Goal: Information Seeking & Learning: Find specific fact

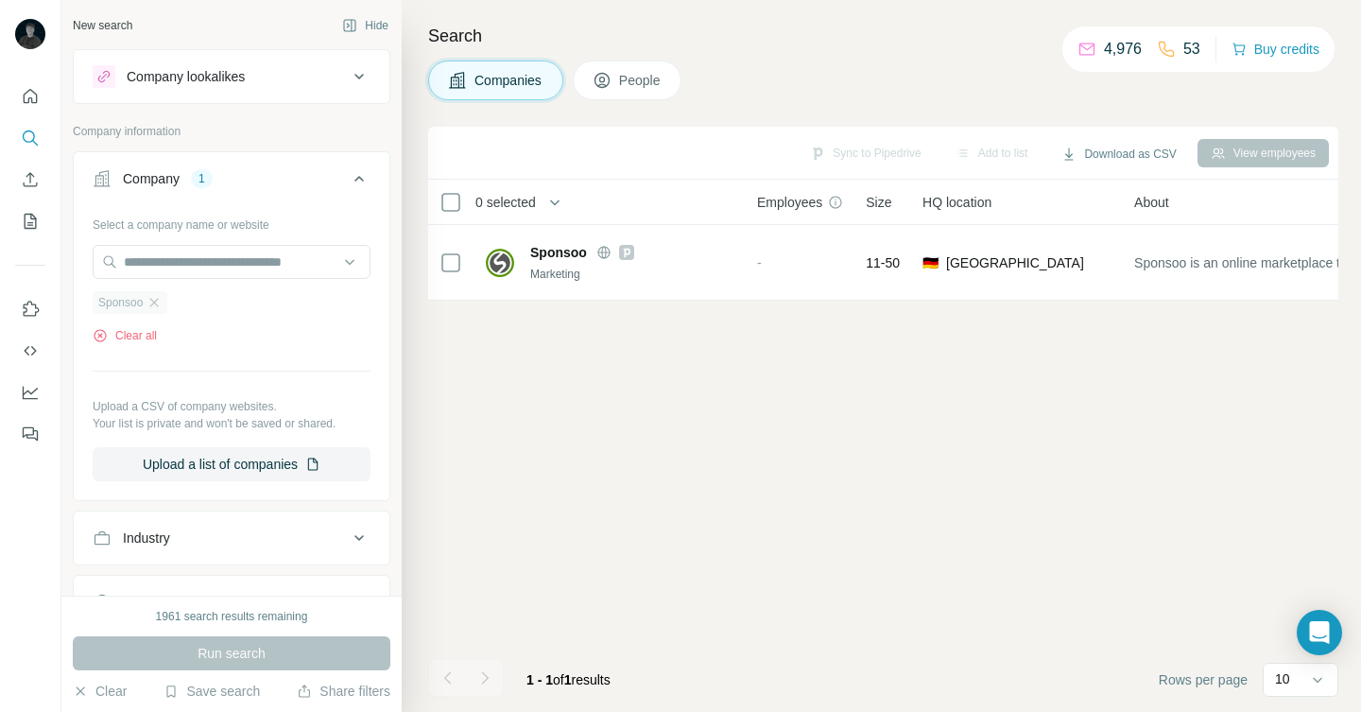
click at [165, 309] on div "Sponsoo" at bounding box center [130, 302] width 75 height 23
click at [162, 307] on icon "button" at bounding box center [153, 302] width 15 height 15
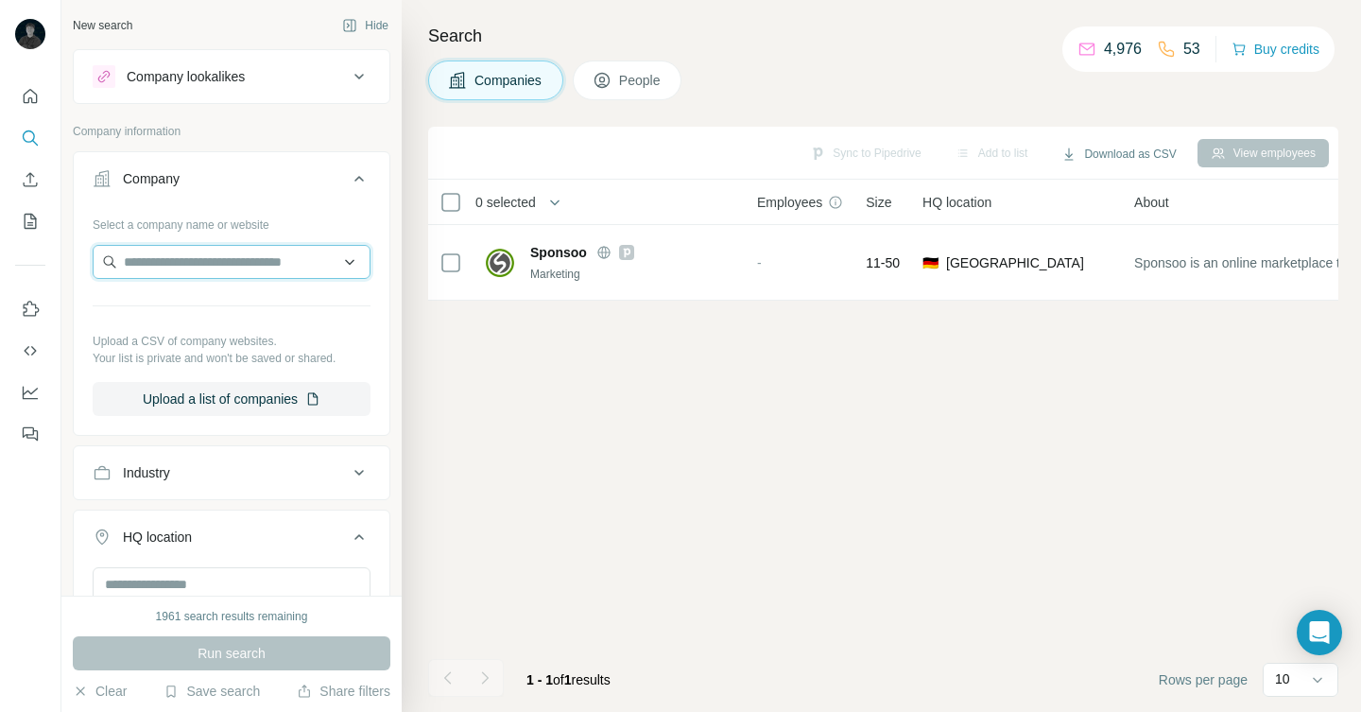
click at [165, 267] on input "text" at bounding box center [232, 262] width 278 height 34
paste input "**********"
type input "**********"
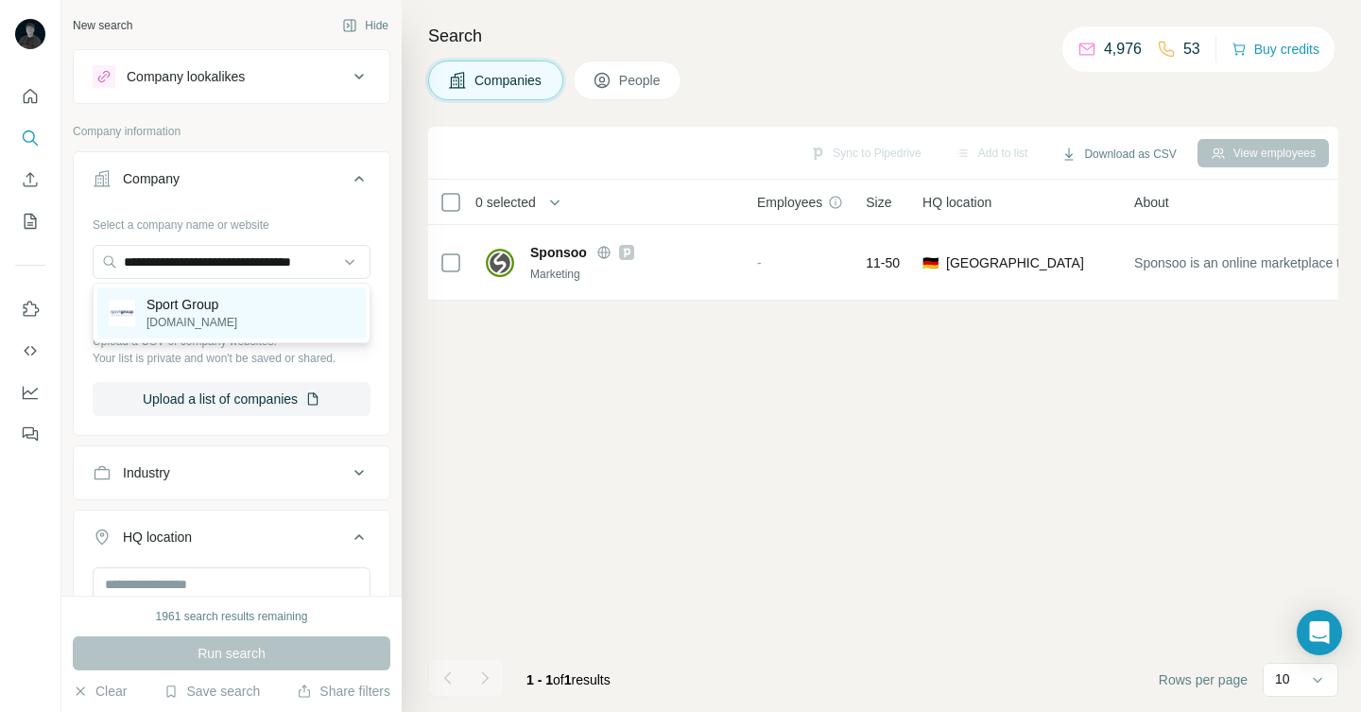
click at [173, 318] on p "[DOMAIN_NAME]" at bounding box center [191, 322] width 91 height 17
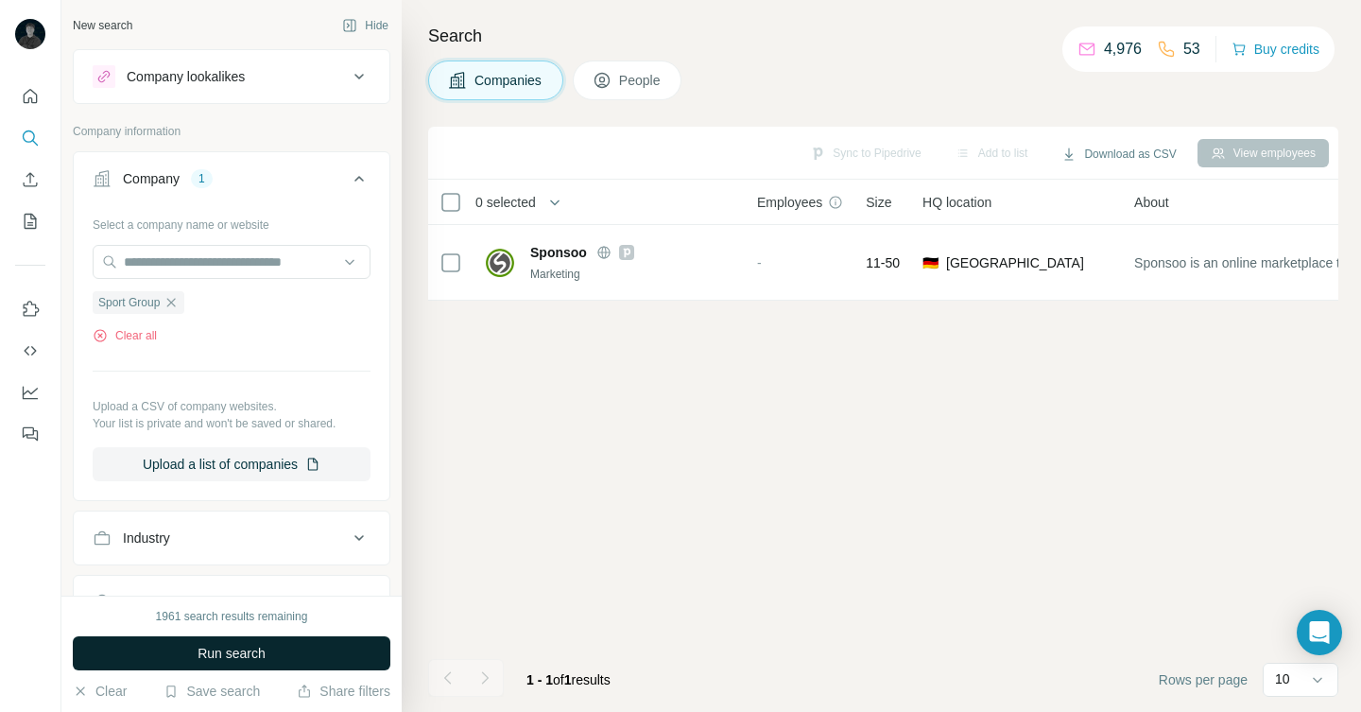
click at [264, 651] on span "Run search" at bounding box center [232, 653] width 68 height 19
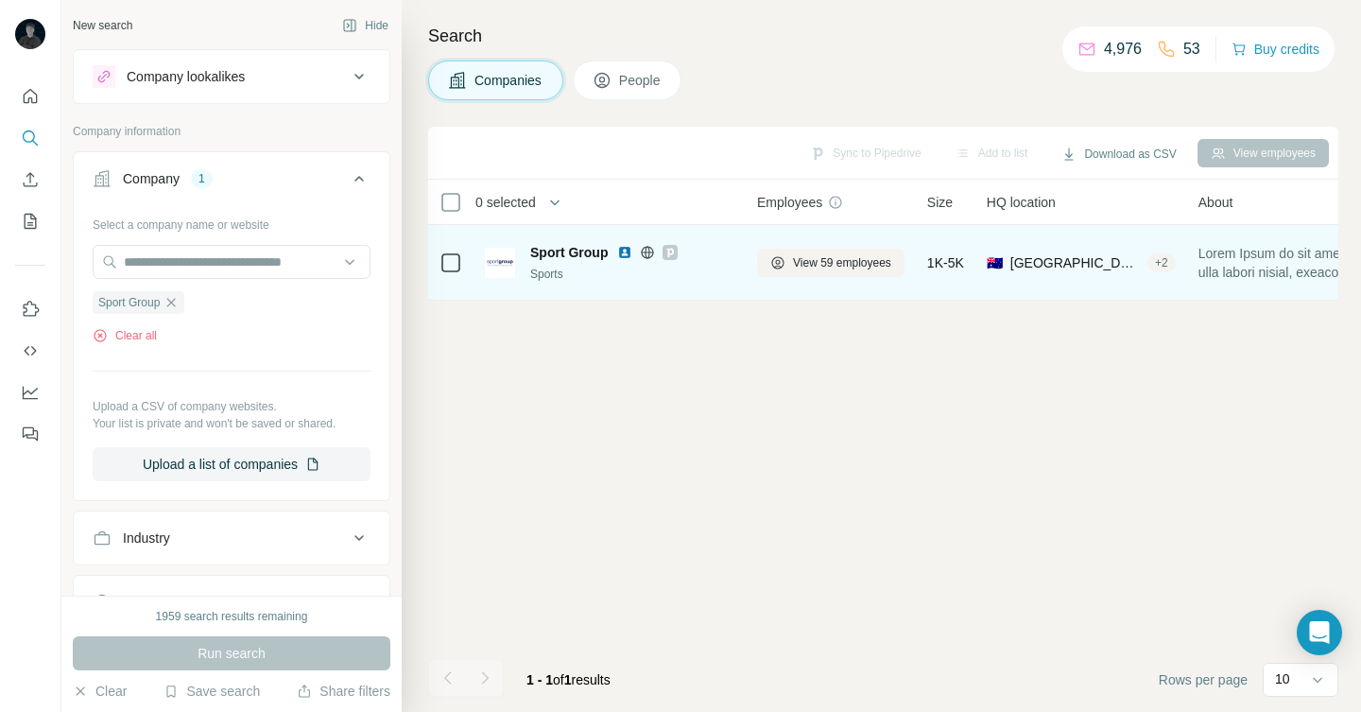
click at [666, 246] on icon at bounding box center [669, 252] width 11 height 15
click at [629, 254] on img at bounding box center [624, 252] width 15 height 15
click at [670, 257] on icon at bounding box center [669, 252] width 11 height 15
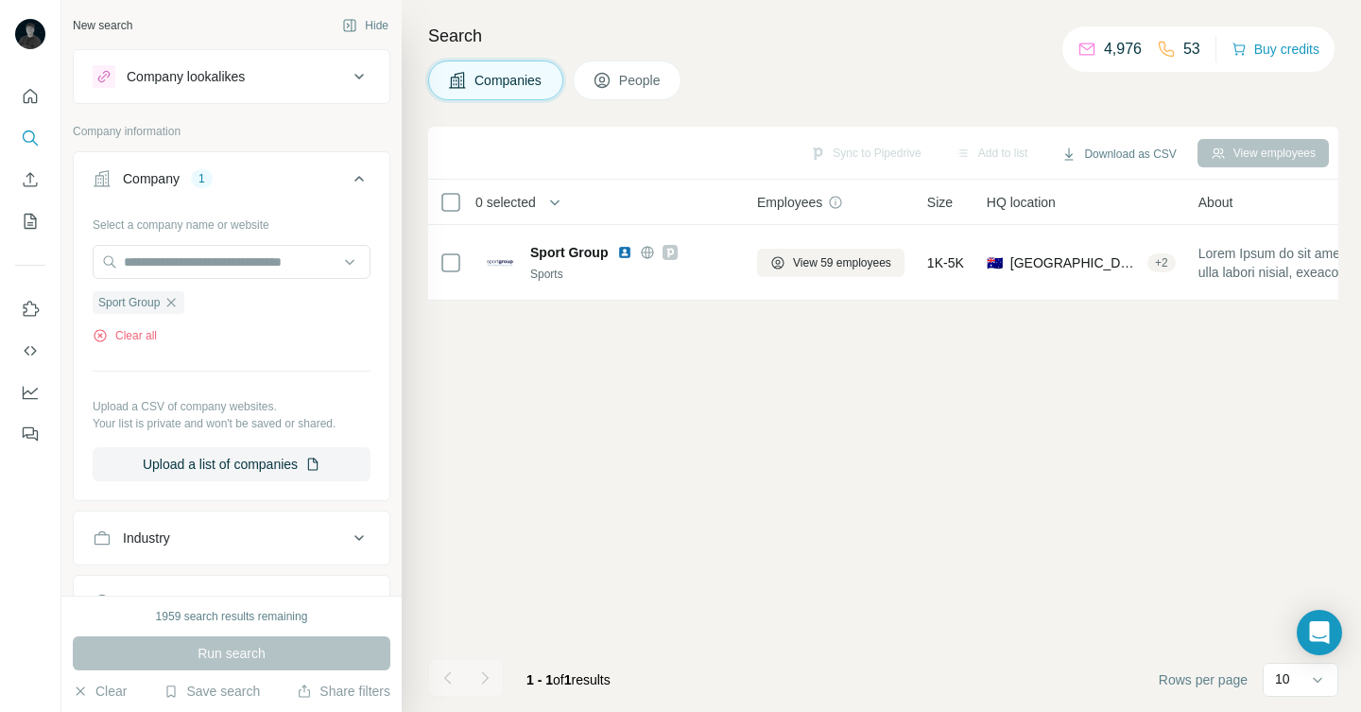
click at [645, 55] on div "Search Companies People Sync to Pipedrive Add to list Download as CSV View empl…" at bounding box center [881, 356] width 959 height 712
click at [645, 56] on div "Search Companies People Sync to Pipedrive Add to list Download as CSV View empl…" at bounding box center [881, 356] width 959 height 712
click at [646, 73] on span "People" at bounding box center [640, 80] width 43 height 19
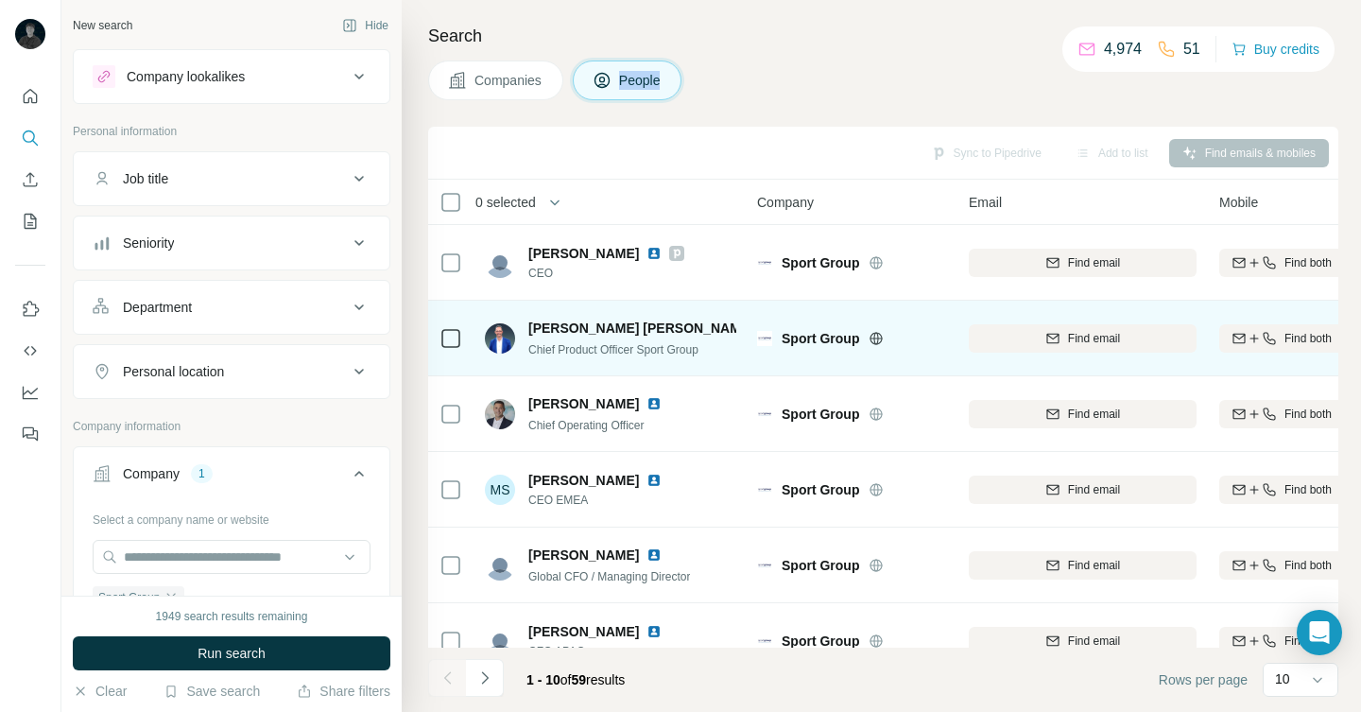
click at [762, 329] on img at bounding box center [769, 327] width 15 height 15
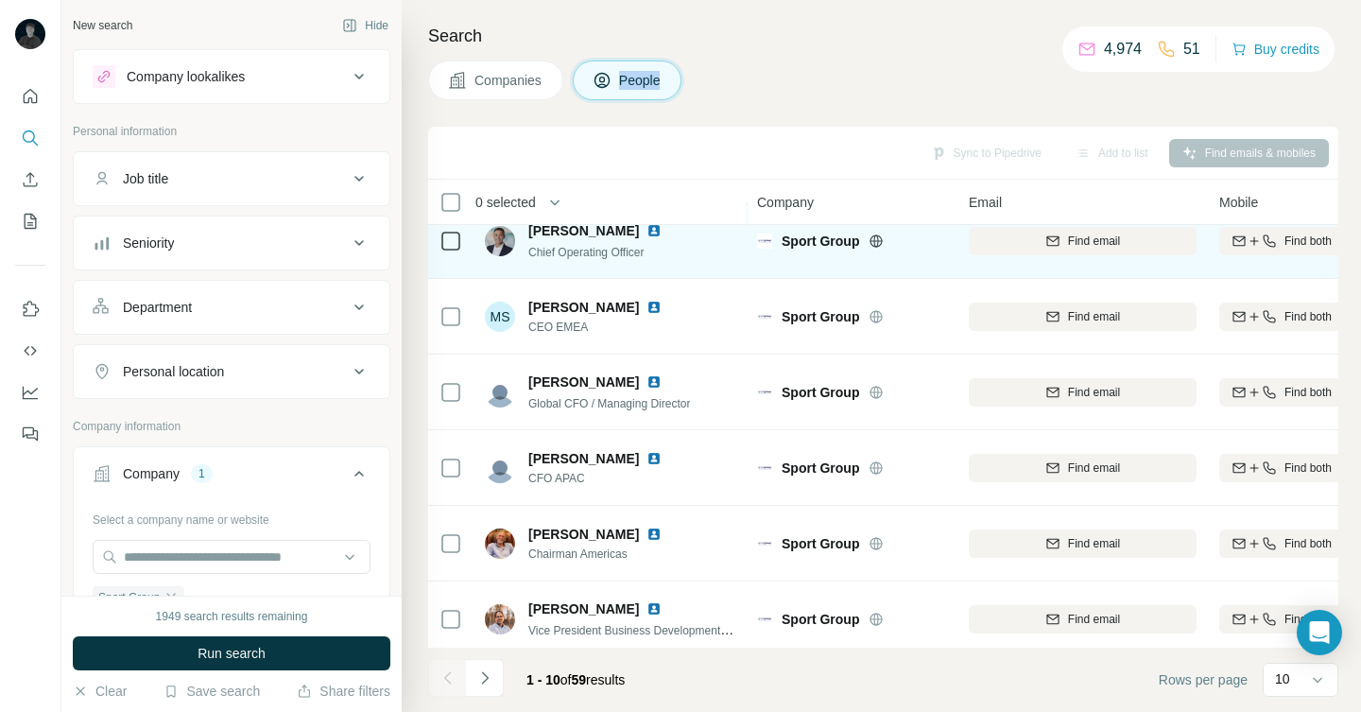
scroll to position [171, 0]
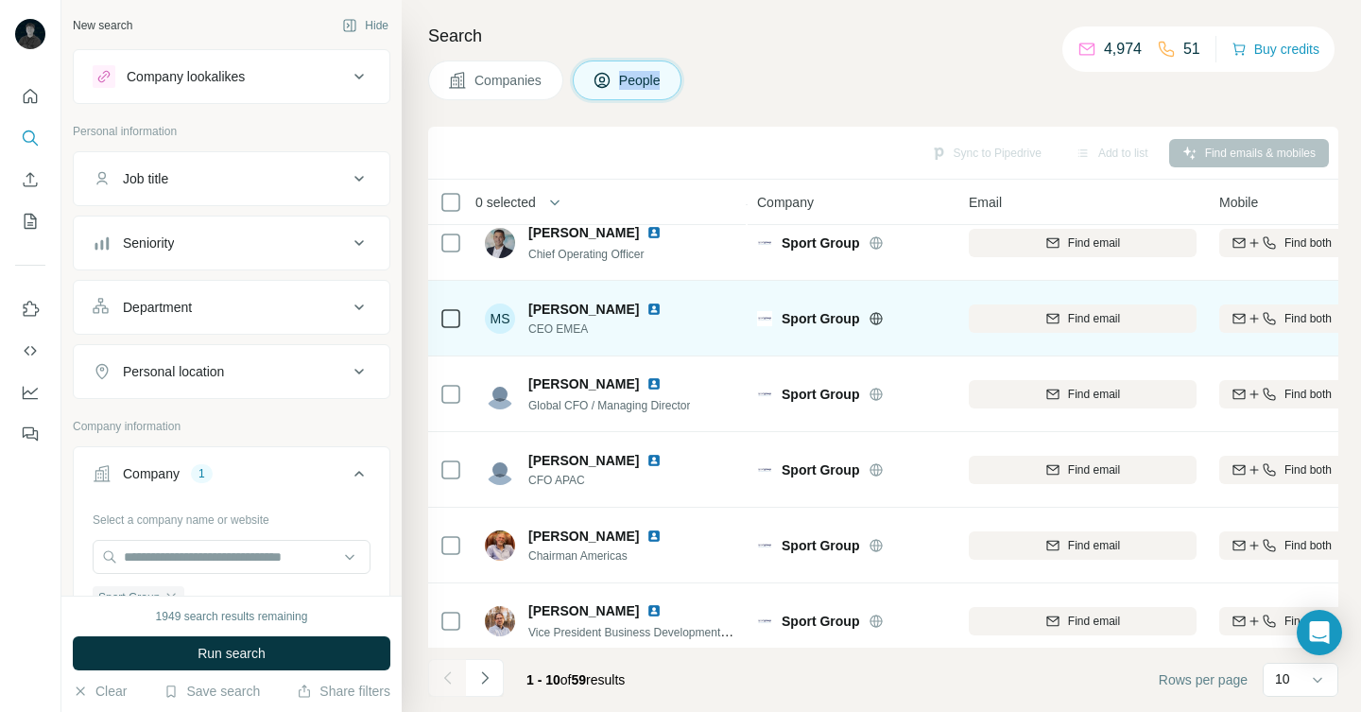
click at [650, 309] on img at bounding box center [653, 308] width 15 height 15
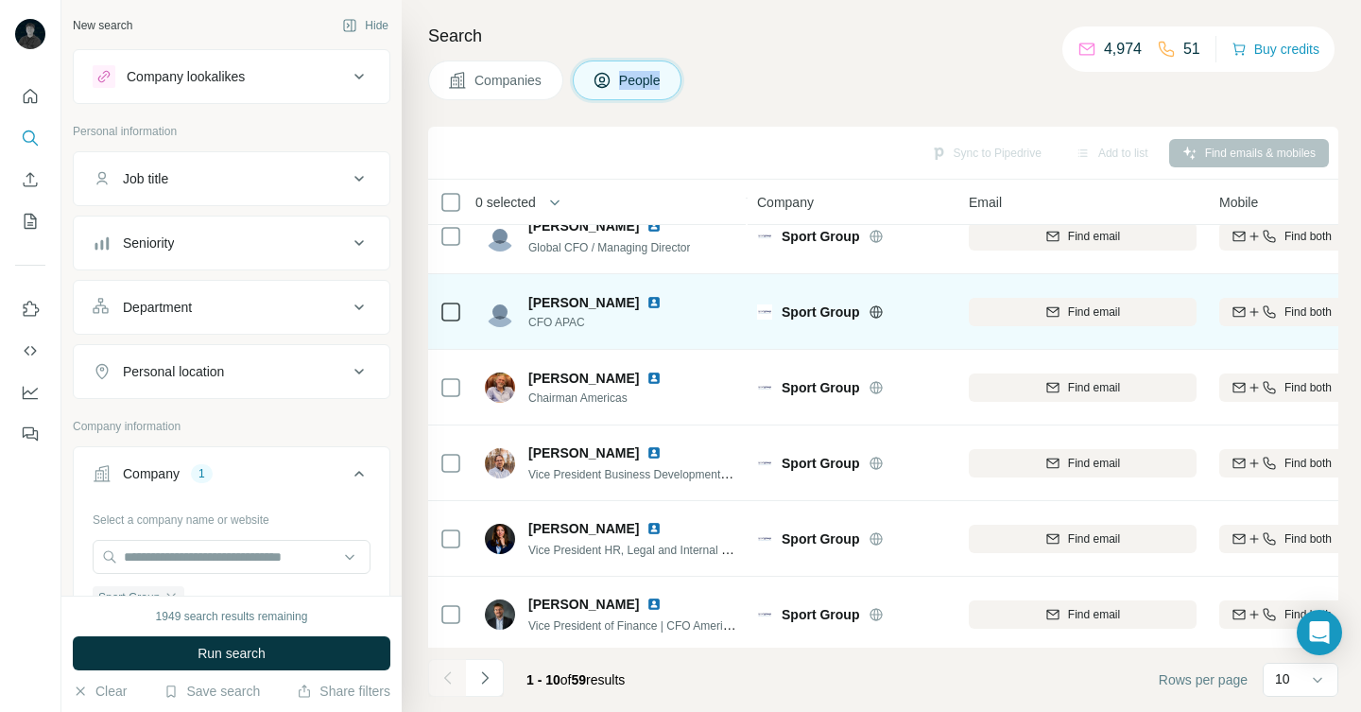
scroll to position [334, 0]
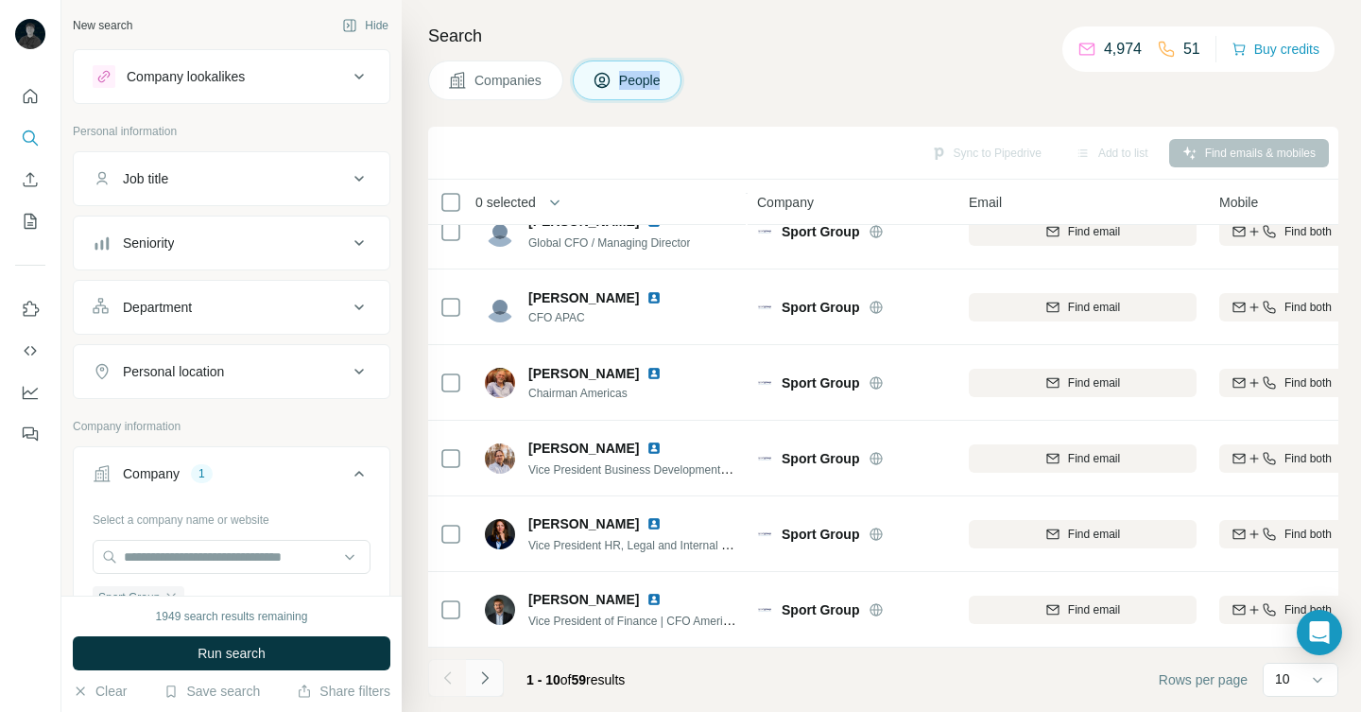
click at [494, 682] on button "Navigate to next page" at bounding box center [485, 678] width 38 height 38
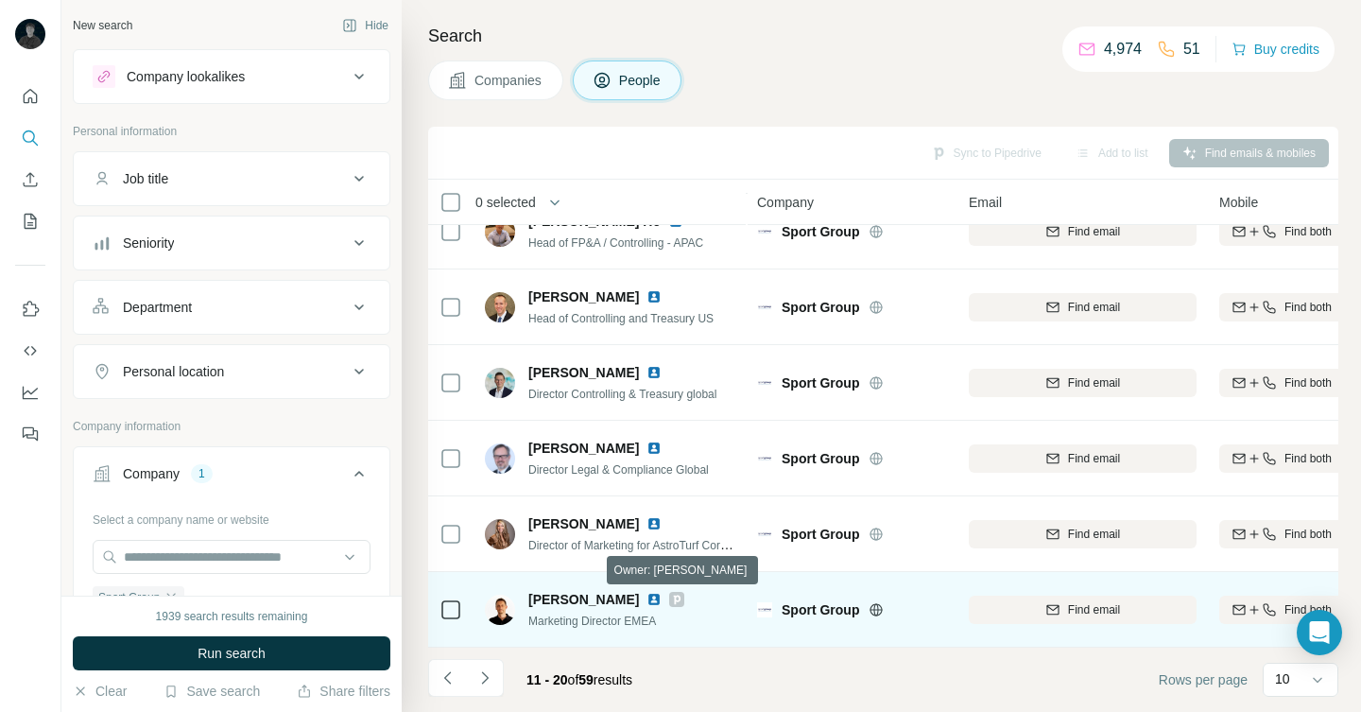
click at [671, 600] on icon at bounding box center [676, 599] width 11 height 15
click at [646, 597] on img at bounding box center [653, 599] width 15 height 15
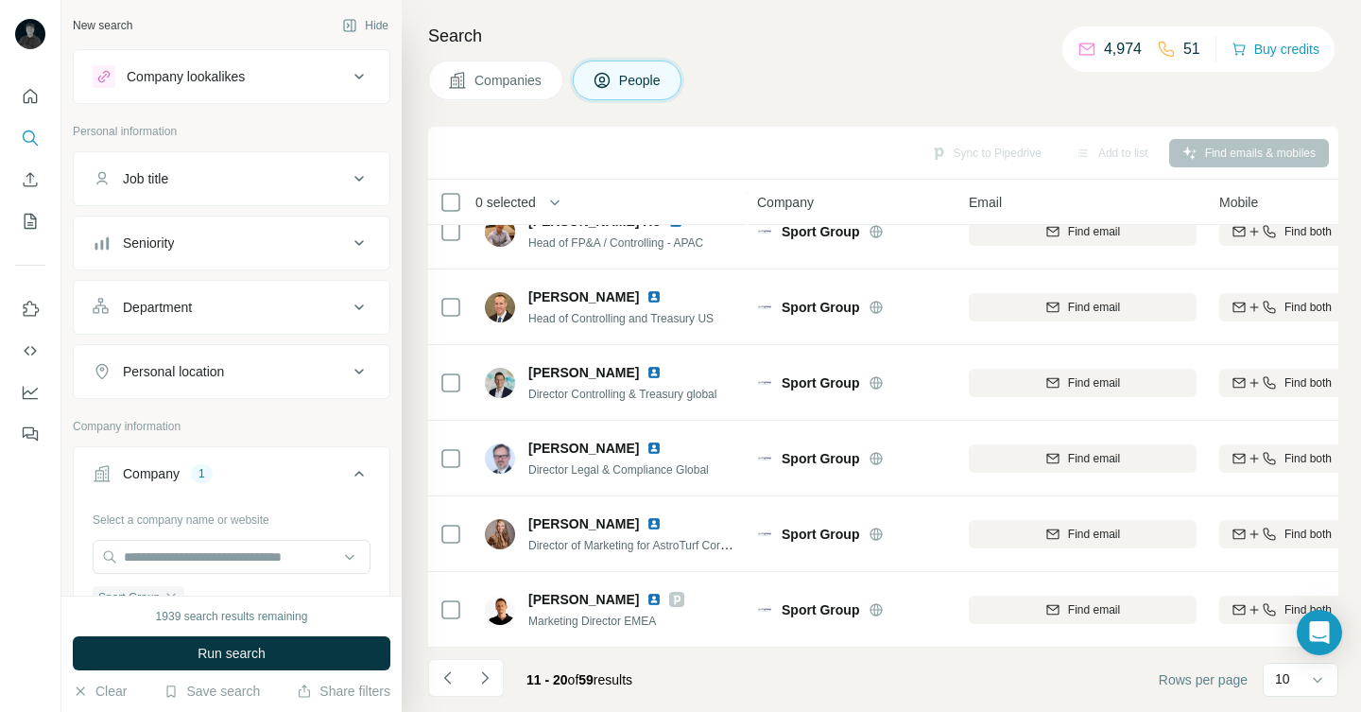
click at [488, 94] on button "Companies" at bounding box center [495, 80] width 135 height 40
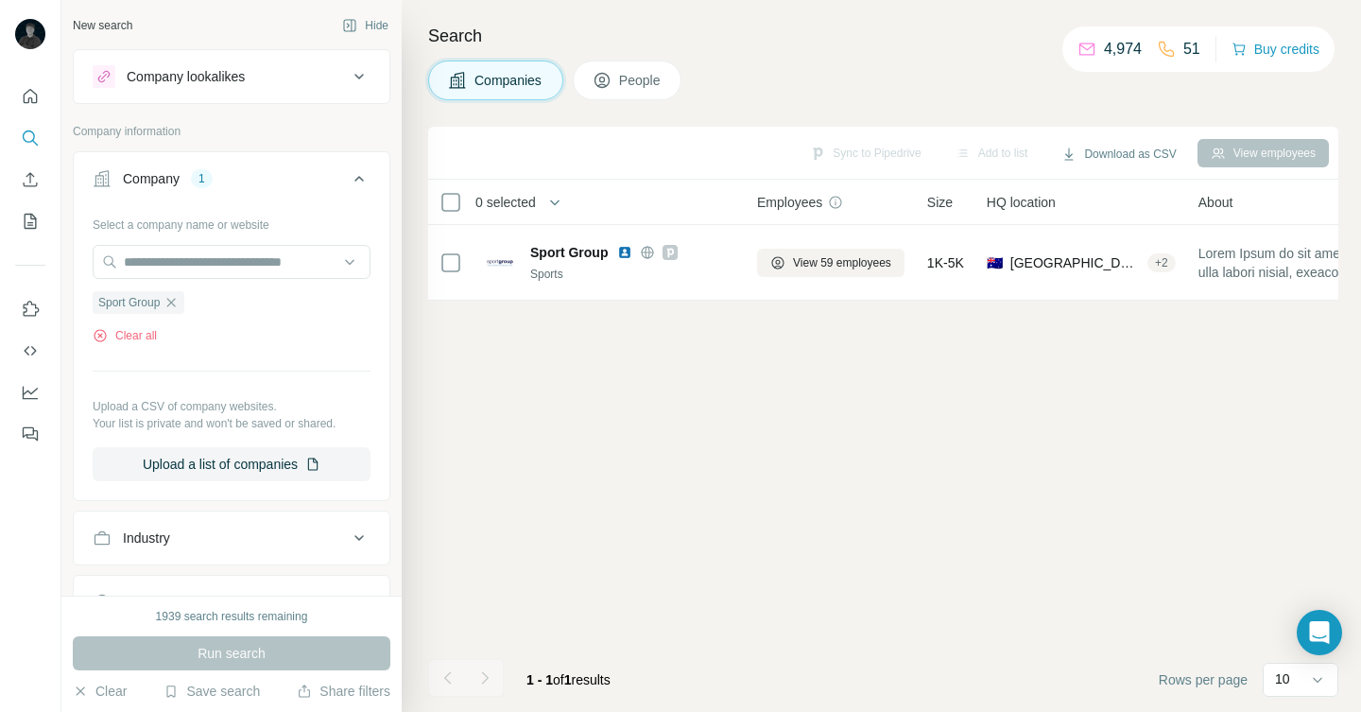
scroll to position [0, 0]
click at [183, 305] on div "Sport Group" at bounding box center [139, 302] width 92 height 23
click at [182, 270] on input "text" at bounding box center [232, 262] width 278 height 34
click at [217, 351] on div "Select a company name or website Sport Group Clear all Upload a CSV of company …" at bounding box center [232, 345] width 278 height 272
click at [179, 304] on icon "button" at bounding box center [170, 302] width 15 height 15
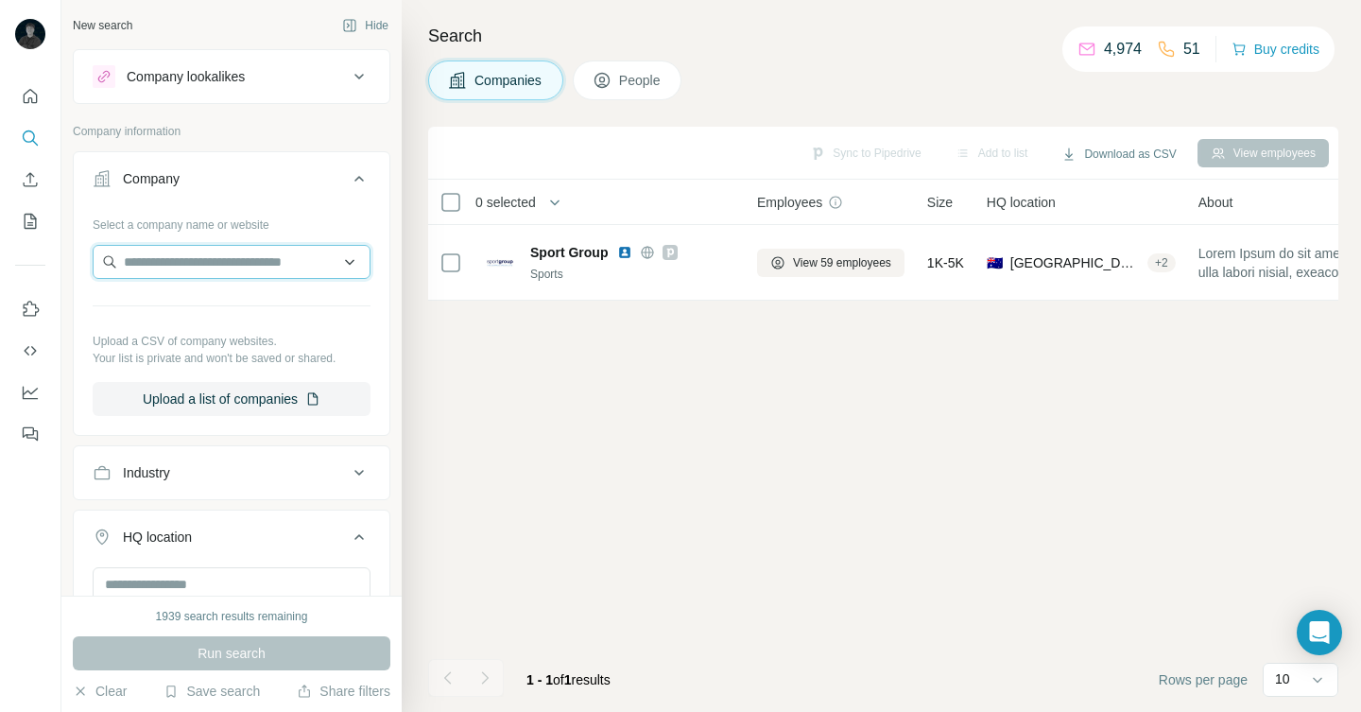
click at [178, 265] on input "text" at bounding box center [232, 262] width 278 height 34
paste input "**********"
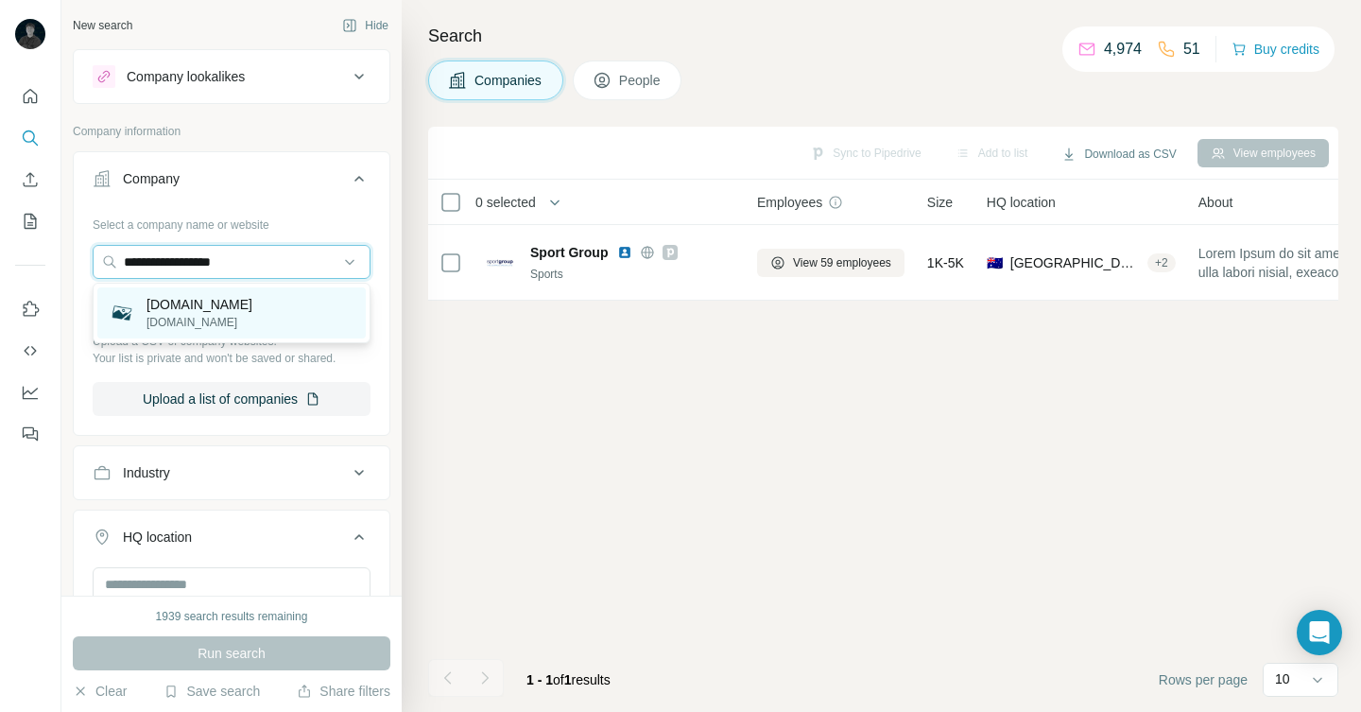
type input "**********"
click at [209, 310] on div "[DOMAIN_NAME] [DOMAIN_NAME]" at bounding box center [231, 312] width 268 height 51
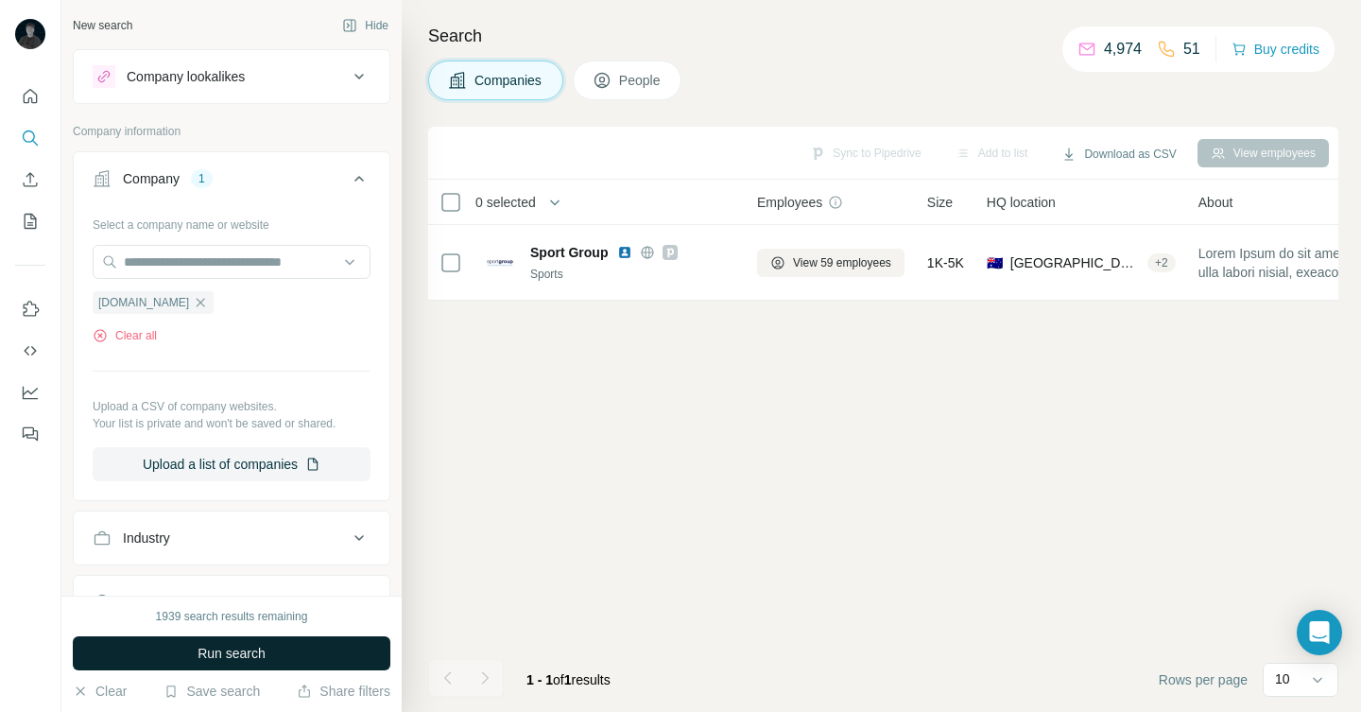
click at [304, 648] on button "Run search" at bounding box center [232, 653] width 318 height 34
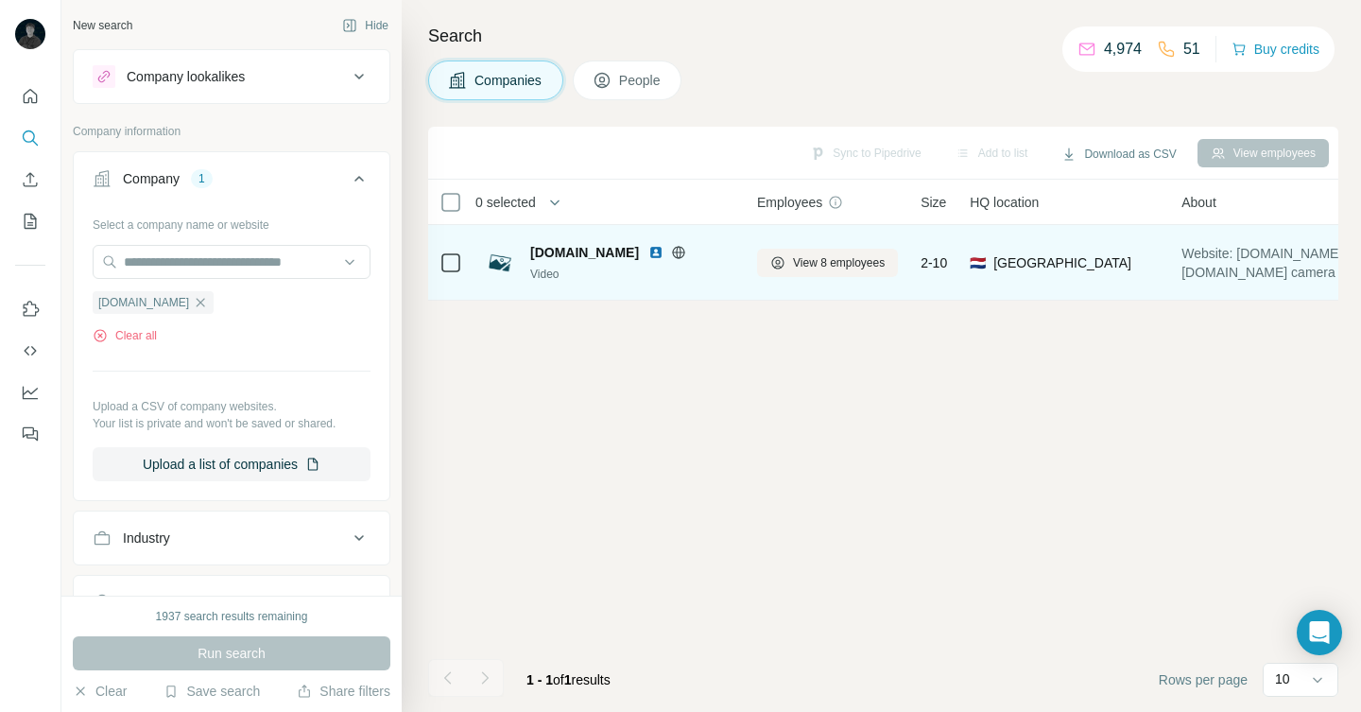
click at [648, 253] on img at bounding box center [655, 252] width 15 height 15
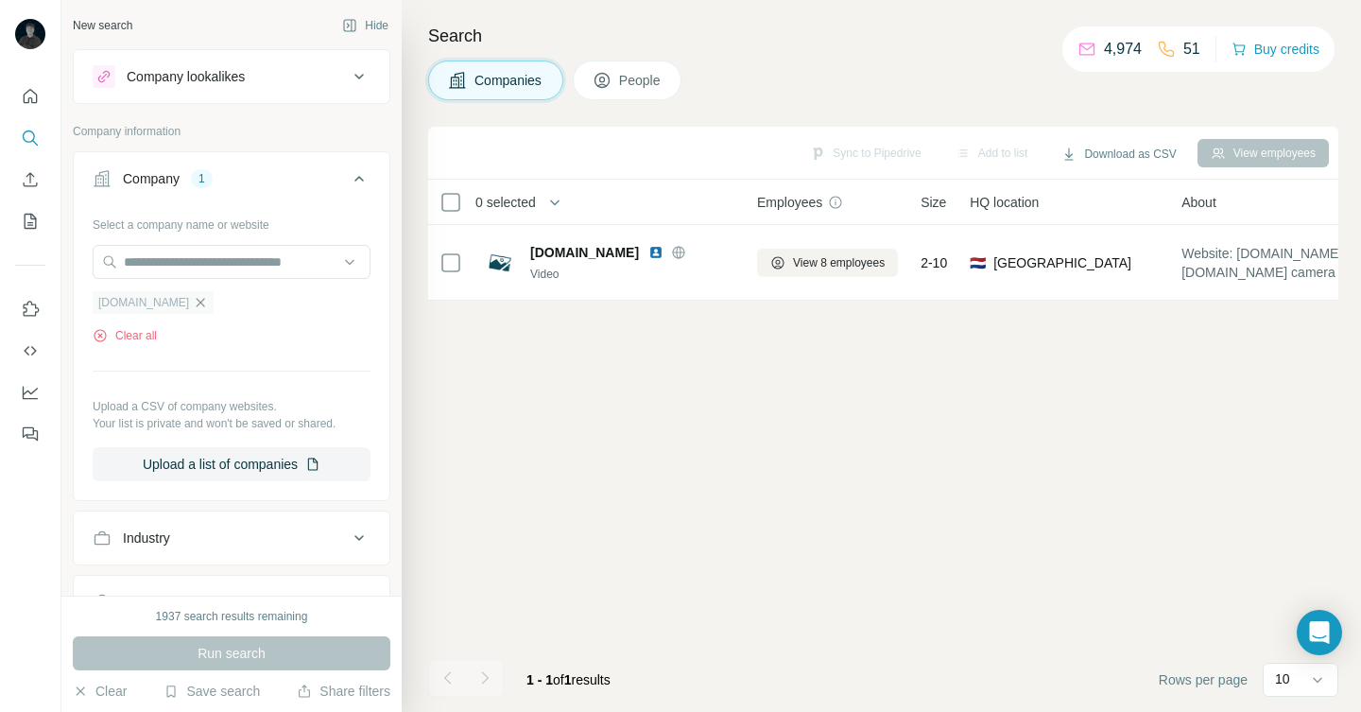
click at [193, 304] on icon "button" at bounding box center [200, 302] width 15 height 15
